Goal: Task Accomplishment & Management: Manage account settings

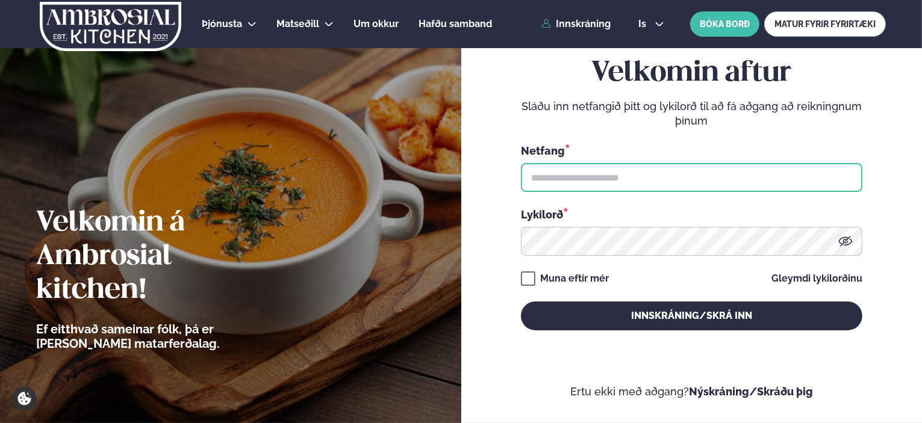
click at [619, 185] on input "text" at bounding box center [691, 177] width 341 height 29
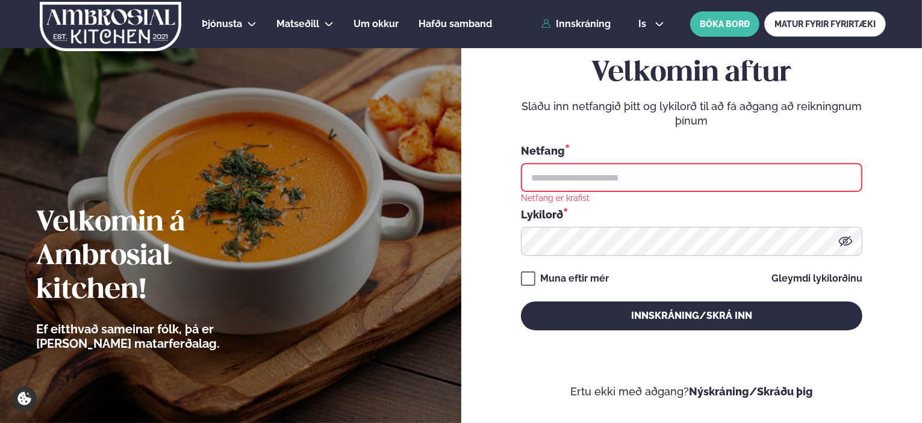
type input "**********"
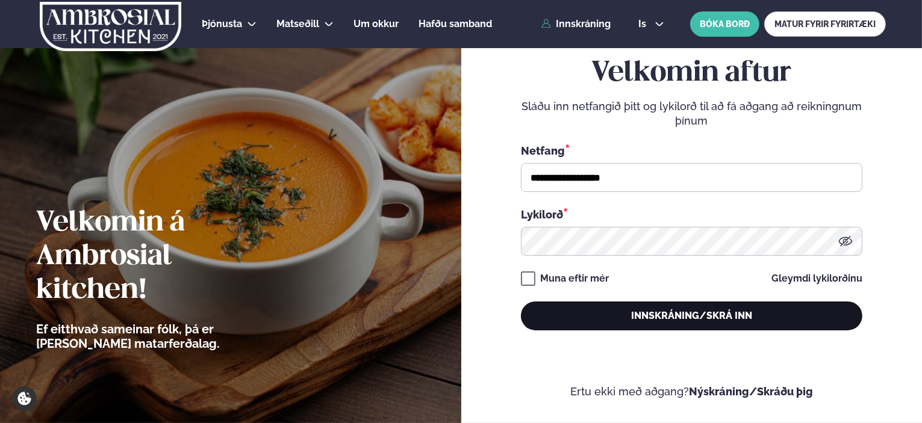
click at [643, 309] on button "Innskráning/Skrá inn" at bounding box center [691, 316] width 341 height 29
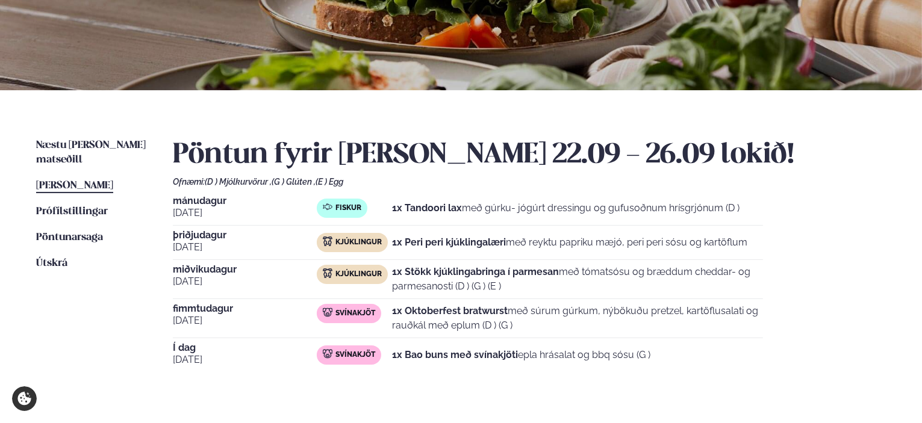
scroll to position [181, 0]
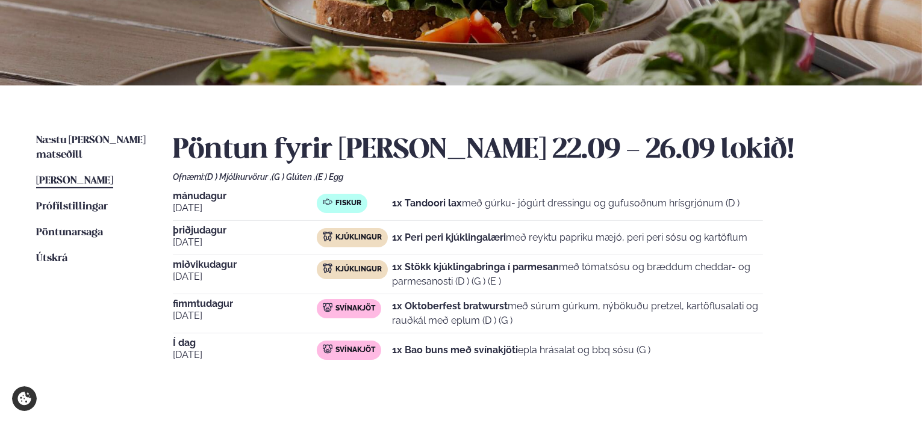
click at [84, 128] on div "Næstu [PERSON_NAME] matseðill Næsta vika [PERSON_NAME] matseðill [PERSON_NAME] …" at bounding box center [461, 263] width 922 height 356
click at [78, 137] on span "Næstu [PERSON_NAME] matseðill" at bounding box center [91, 147] width 110 height 25
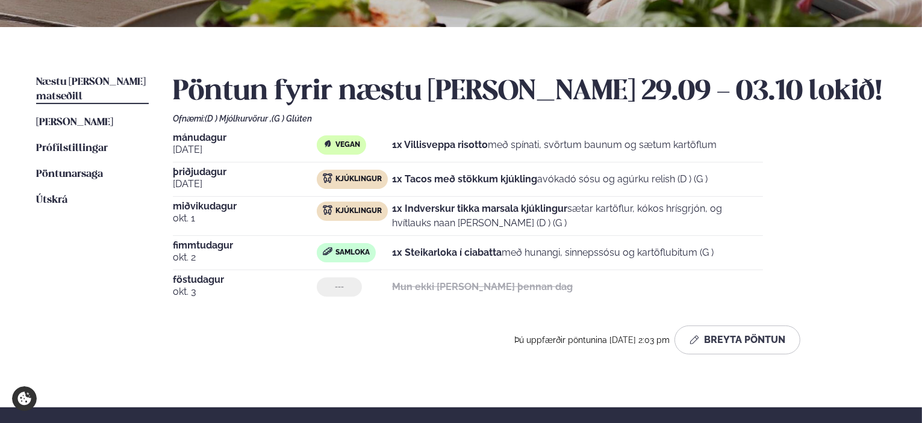
scroll to position [241, 0]
